Goal: Find specific page/section: Find specific page/section

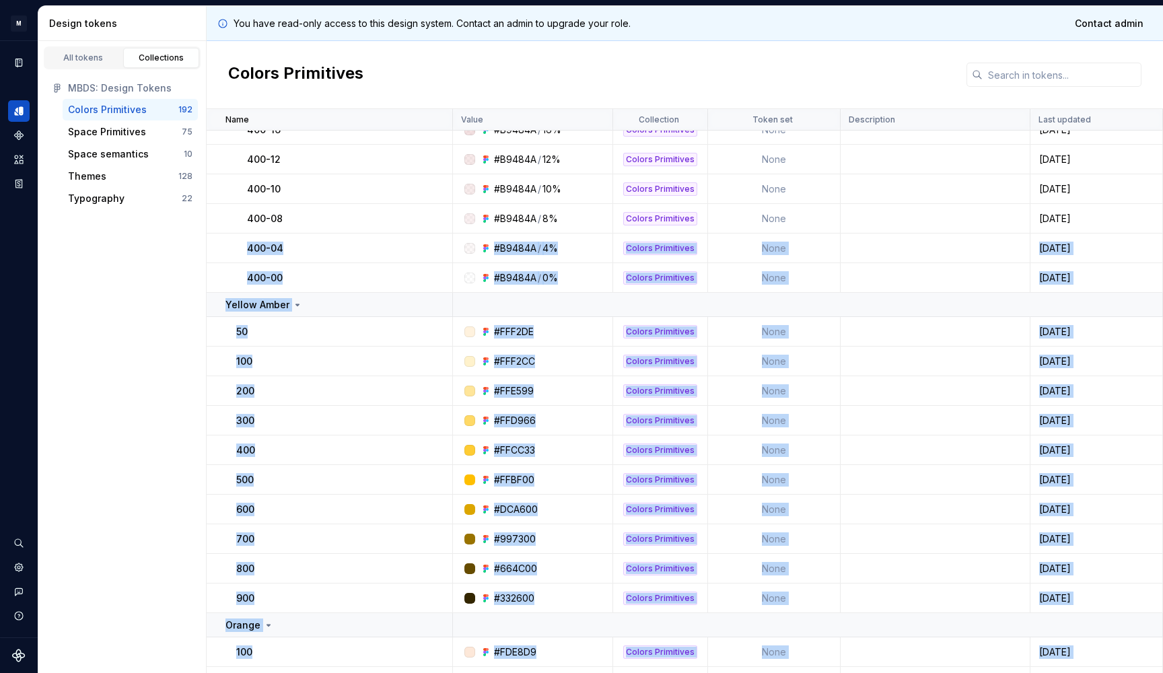
scroll to position [771, 0]
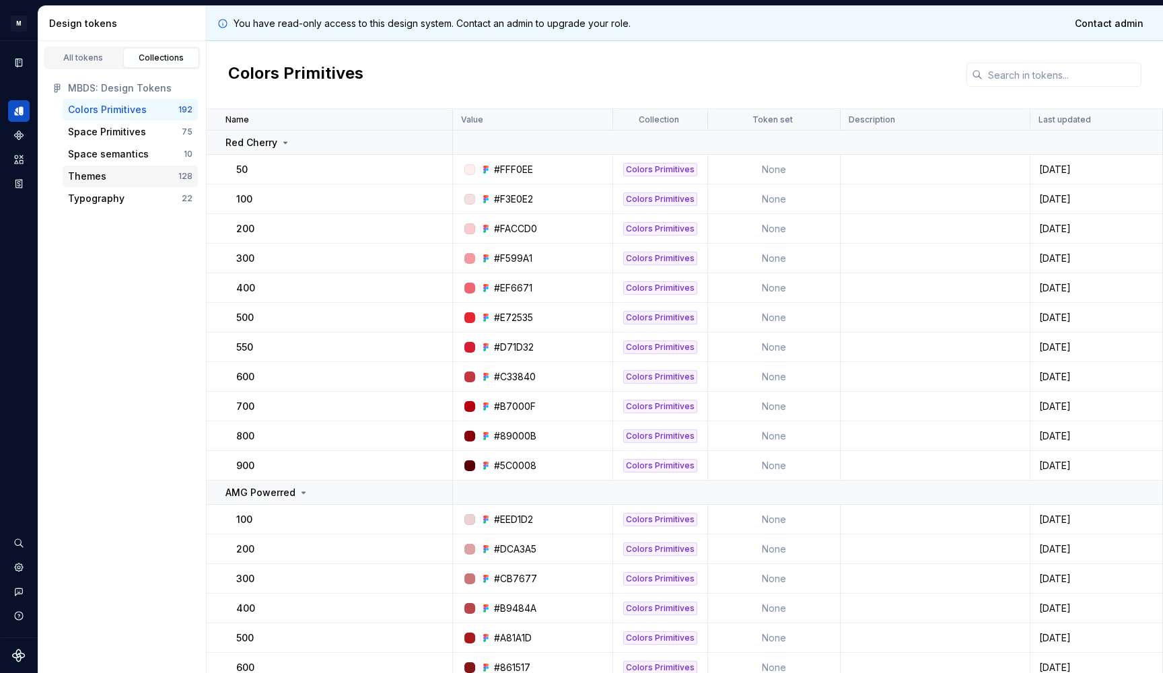
click at [152, 176] on div "Themes" at bounding box center [123, 176] width 110 height 13
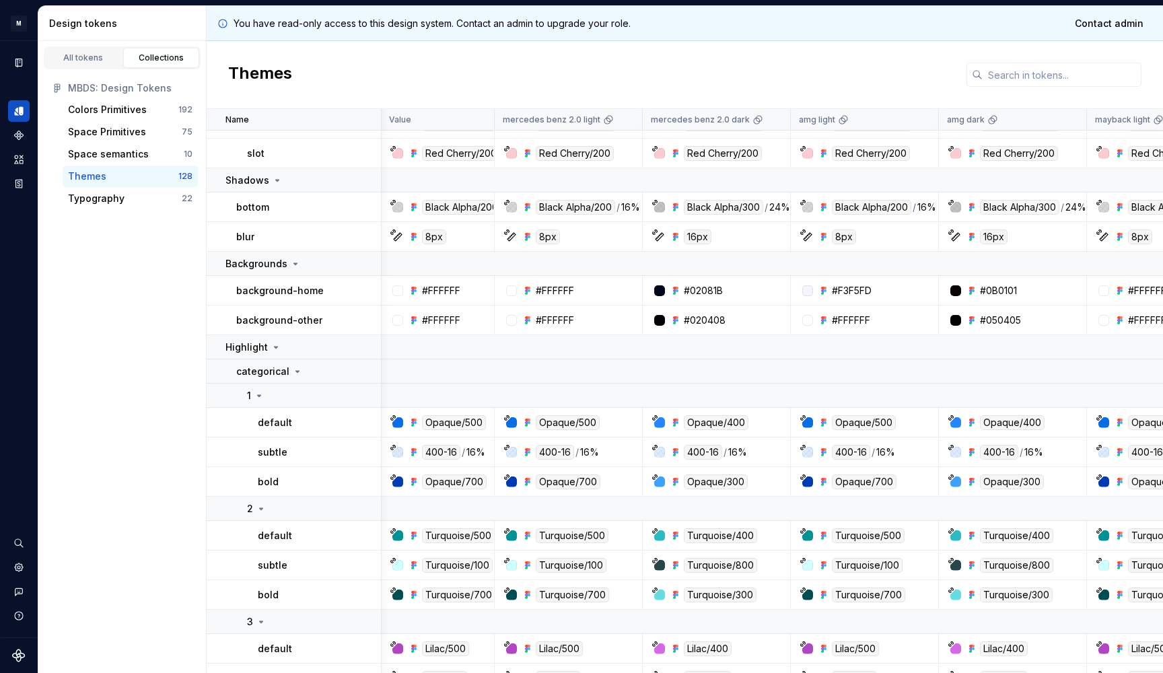
scroll to position [3818, 2]
click at [297, 364] on td "categorical" at bounding box center [294, 372] width 175 height 24
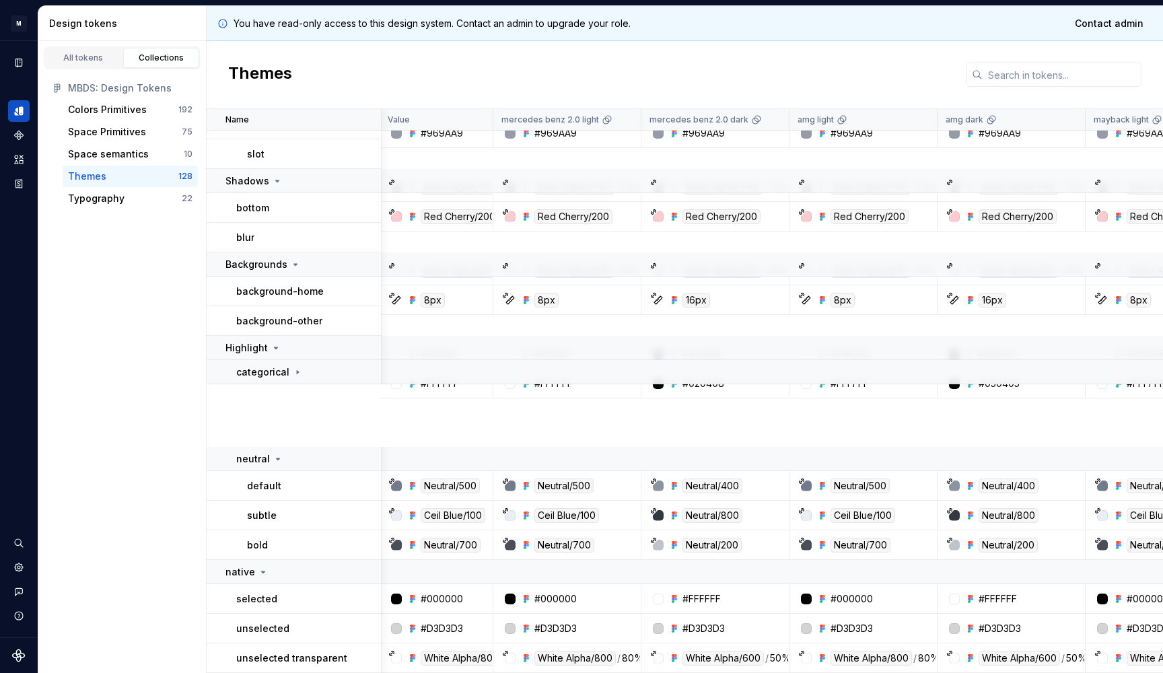
scroll to position [3756, 2]
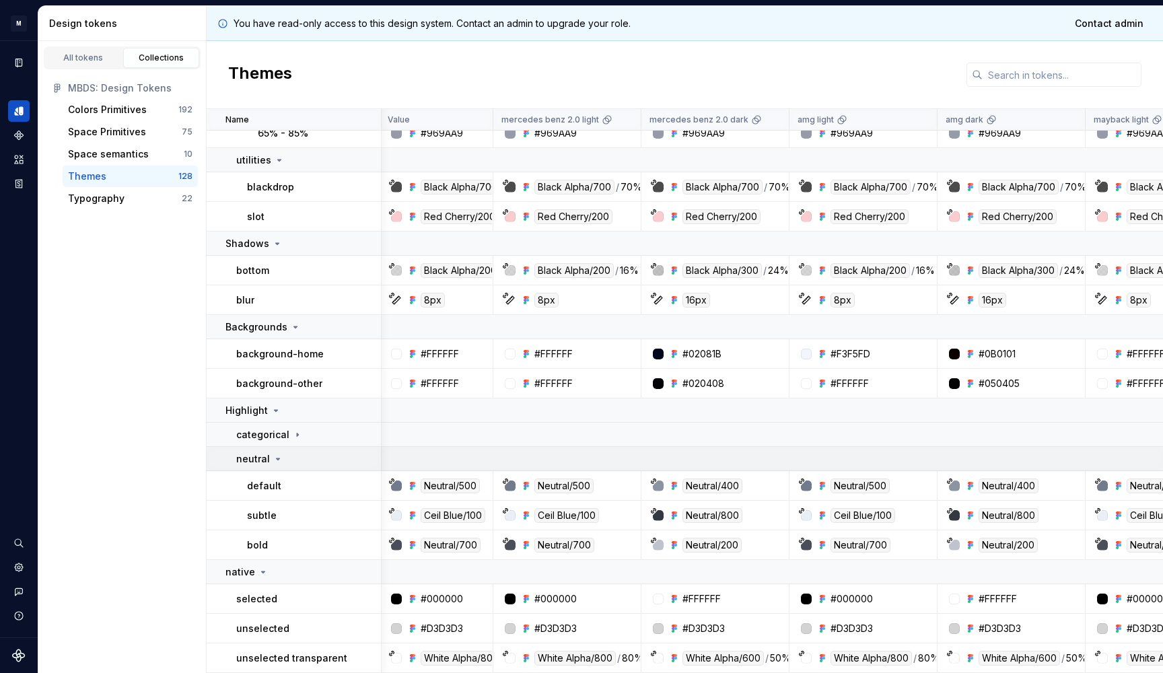
click at [272, 447] on td "neutral" at bounding box center [294, 459] width 175 height 24
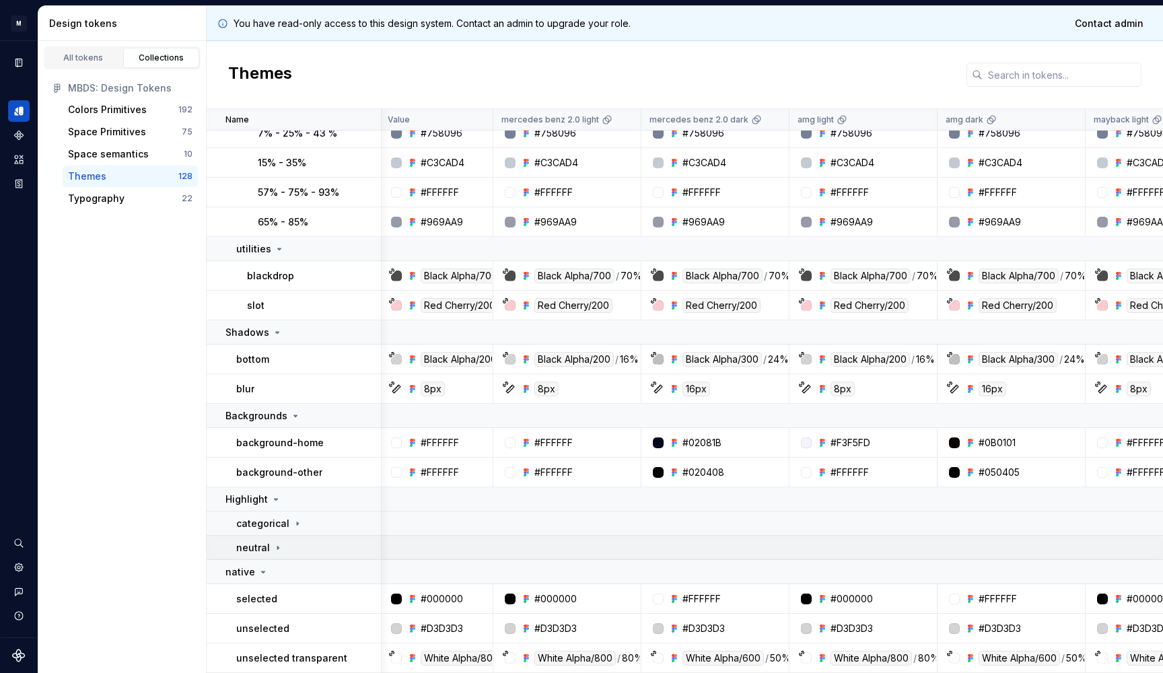
click at [261, 547] on p "neutral" at bounding box center [253, 547] width 34 height 13
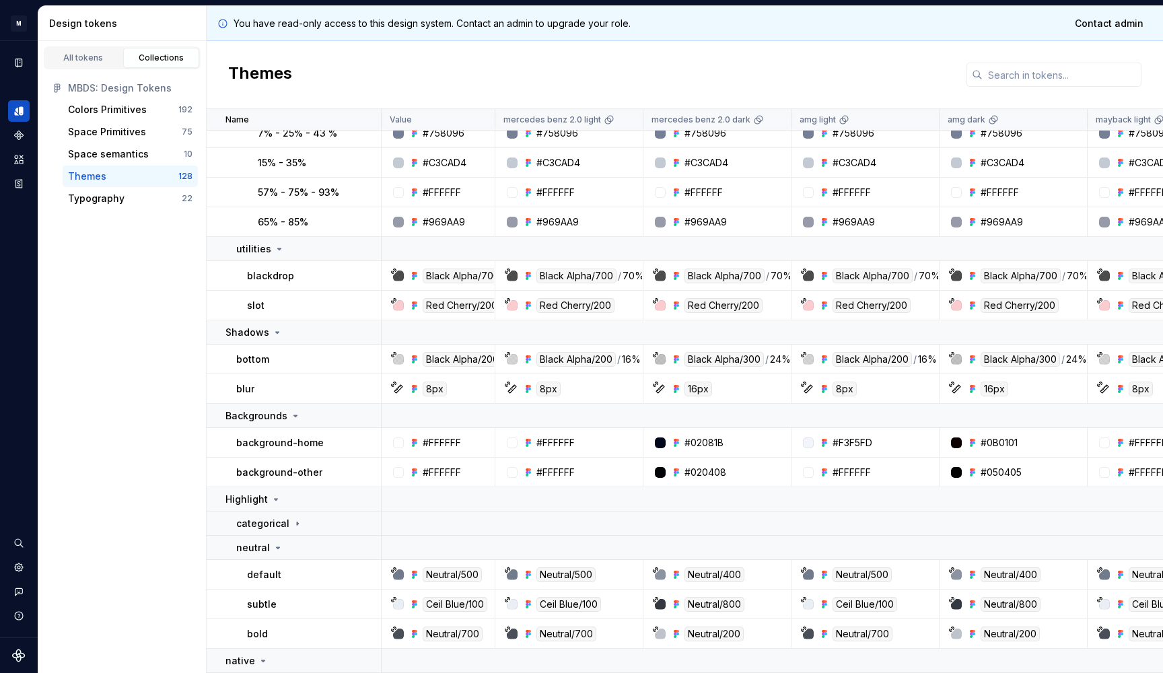
scroll to position [3747, 0]
